Goal: Navigation & Orientation: Find specific page/section

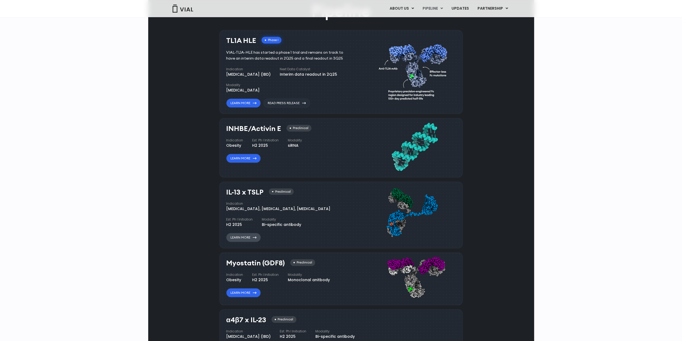
click at [240, 236] on link "Learn More" at bounding box center [243, 237] width 35 height 9
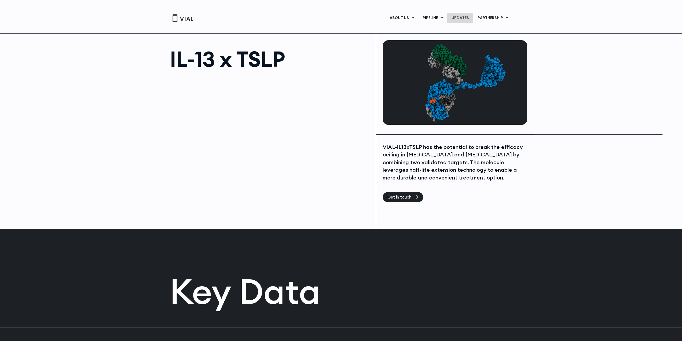
click at [469, 17] on link "UPDATES" at bounding box center [460, 17] width 26 height 9
